Goal: Find specific page/section: Find specific page/section

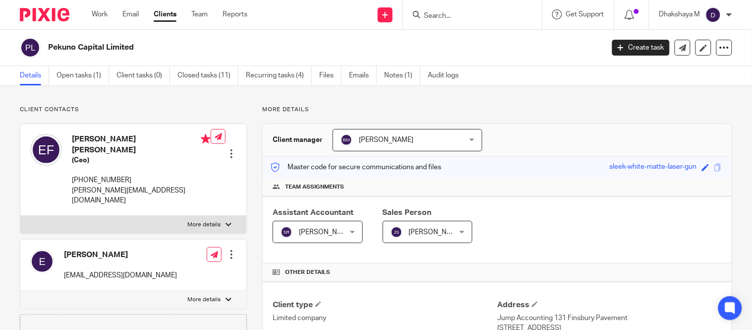
click at [468, 15] on input "Search" at bounding box center [467, 16] width 89 height 9
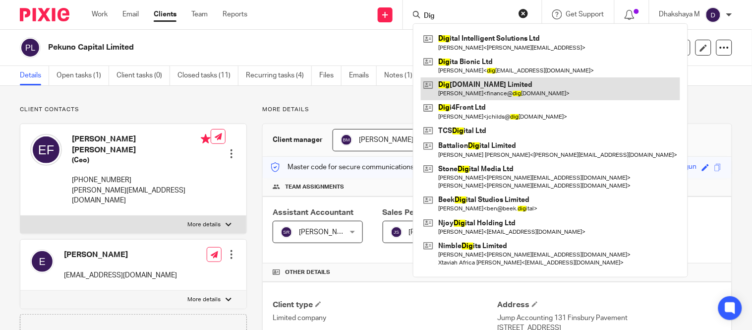
type input "Dig"
click at [479, 82] on link at bounding box center [550, 88] width 259 height 23
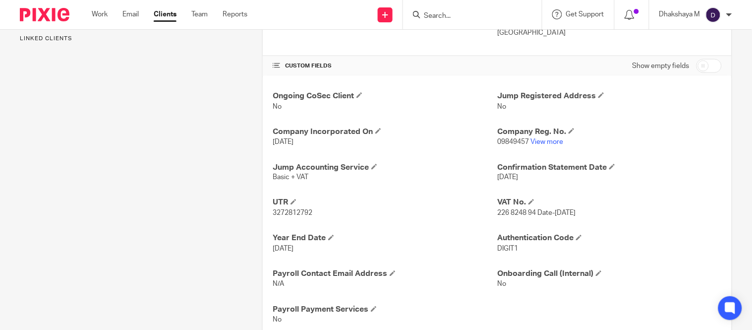
scroll to position [329, 0]
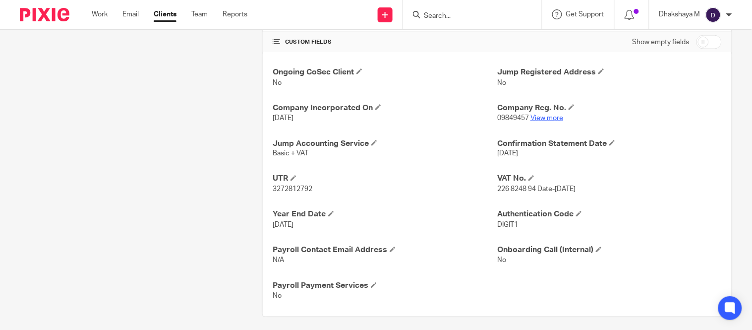
click at [546, 120] on link "View more" at bounding box center [547, 118] width 33 height 7
